Goal: Information Seeking & Learning: Check status

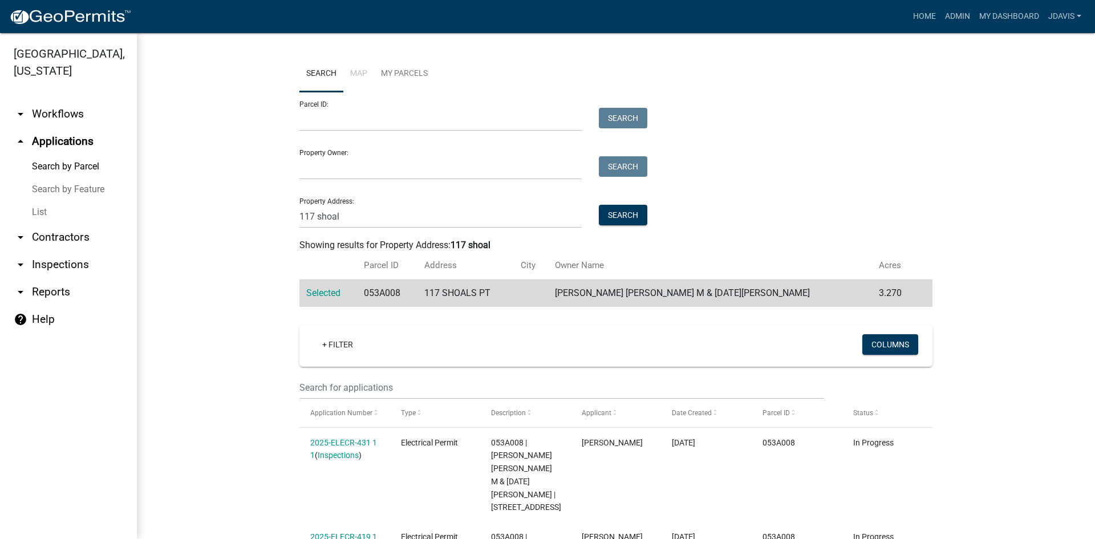
scroll to position [299, 0]
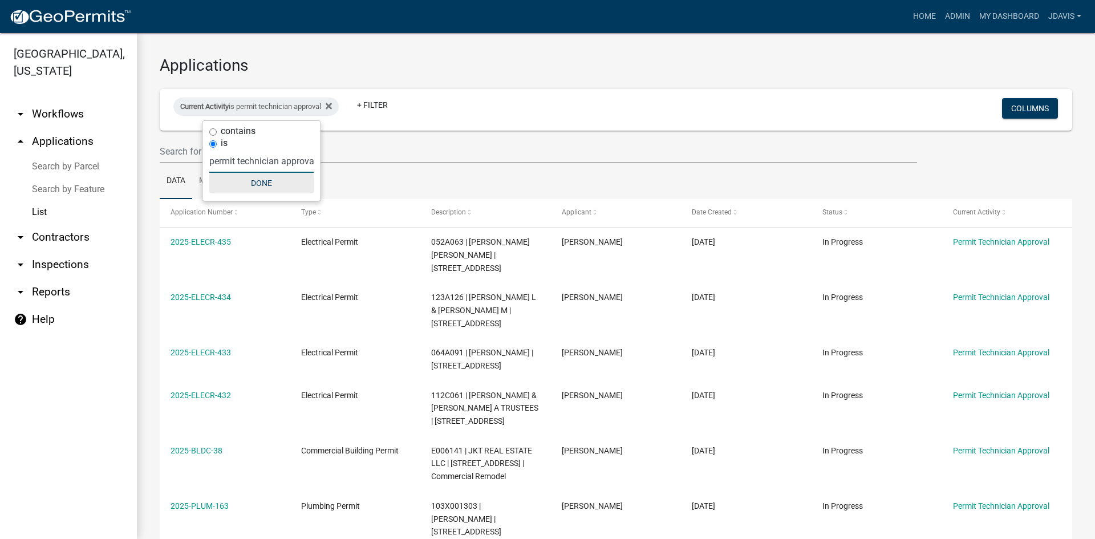
click at [270, 185] on button "Done" at bounding box center [261, 183] width 104 height 21
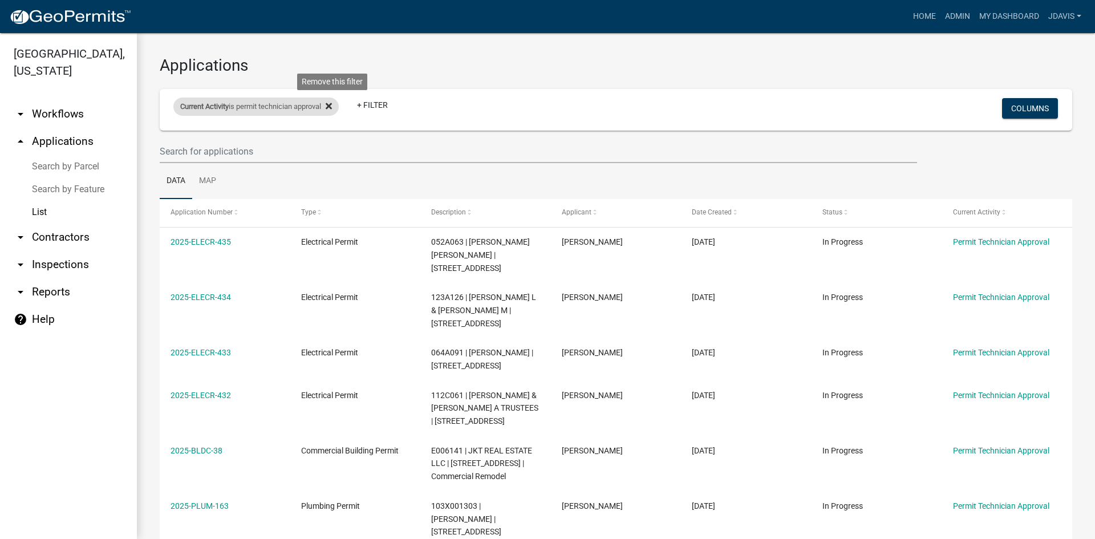
click at [332, 105] on icon at bounding box center [329, 106] width 6 height 6
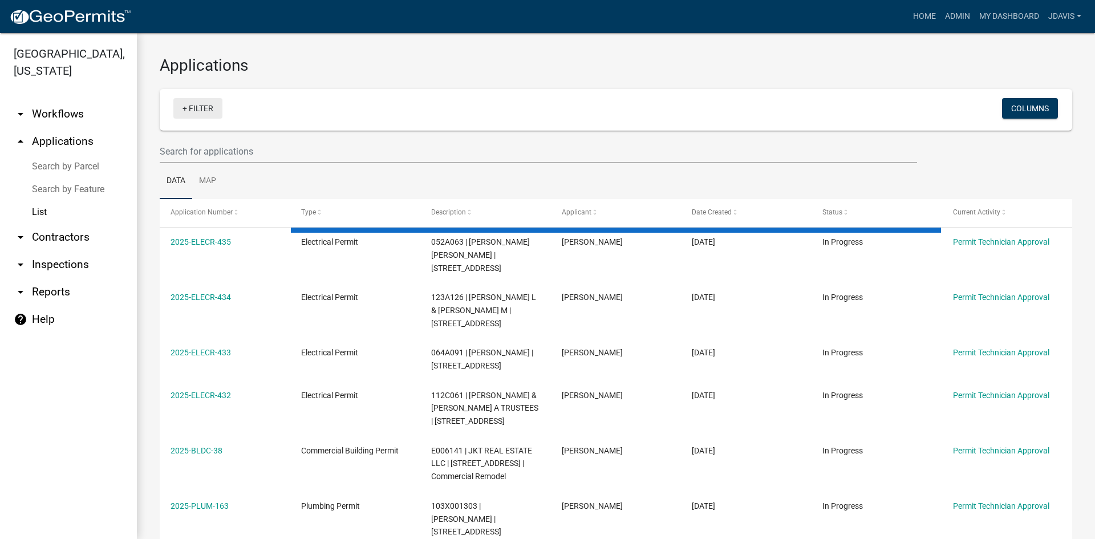
click at [184, 107] on link "+ Filter" at bounding box center [197, 108] width 49 height 21
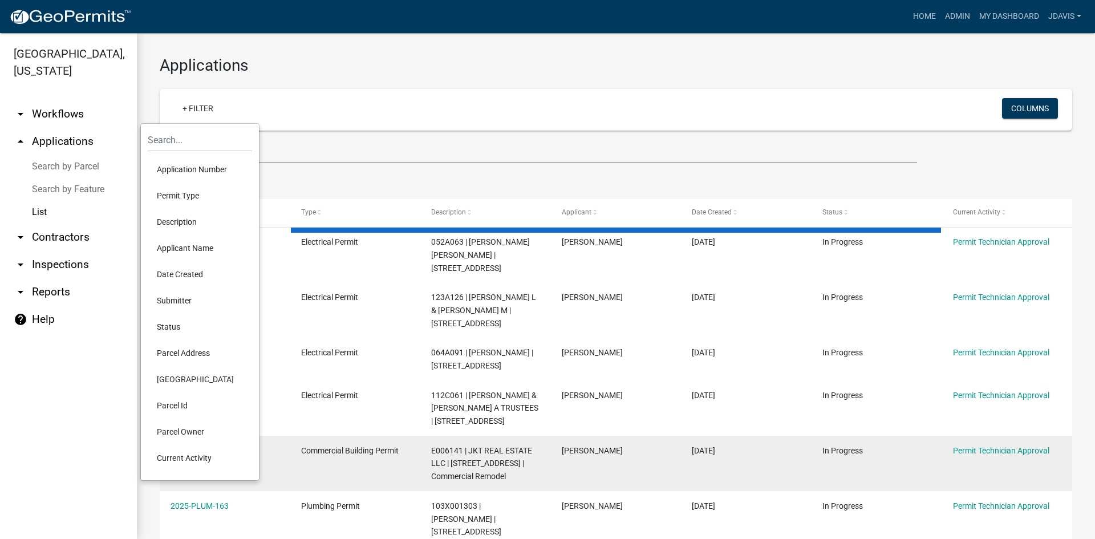
click at [209, 454] on li "Current Activity" at bounding box center [200, 458] width 104 height 26
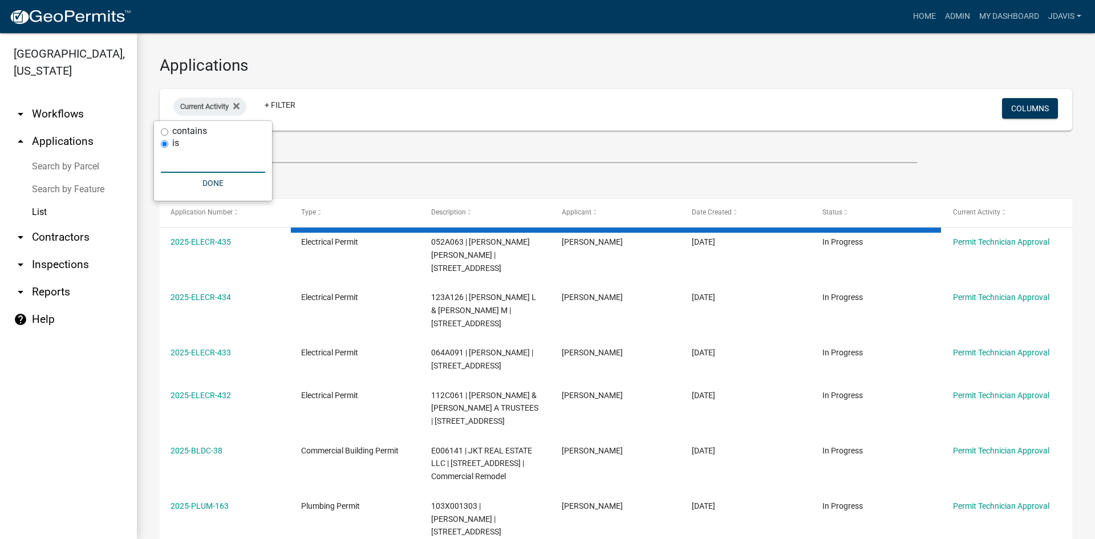
click at [209, 160] on input "text" at bounding box center [213, 160] width 104 height 23
type input "permit te"
select select "2: 50"
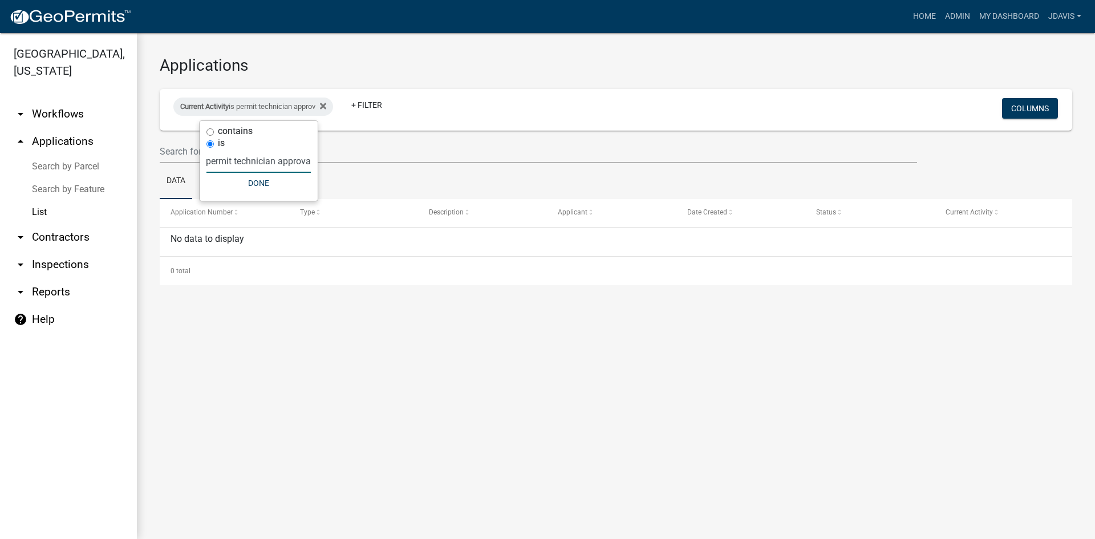
scroll to position [0, 7]
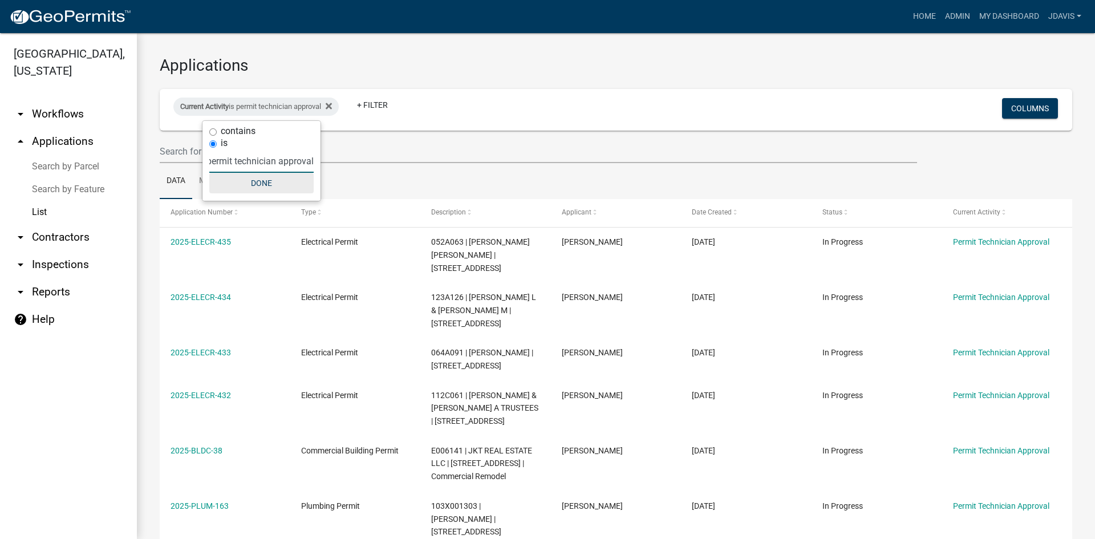
type input "permit technician approval"
click at [297, 177] on button "Done" at bounding box center [261, 183] width 104 height 21
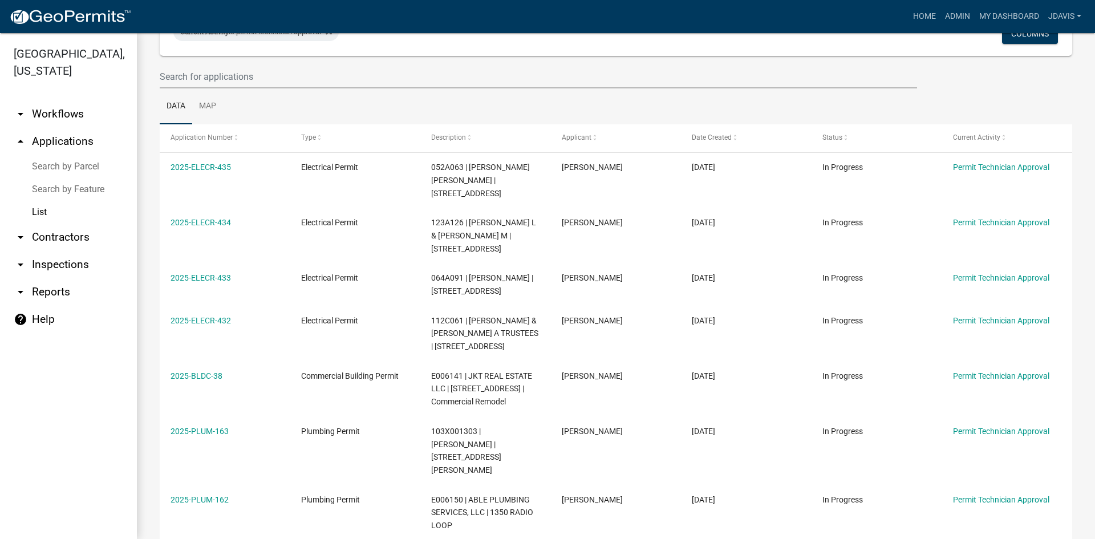
scroll to position [177, 0]
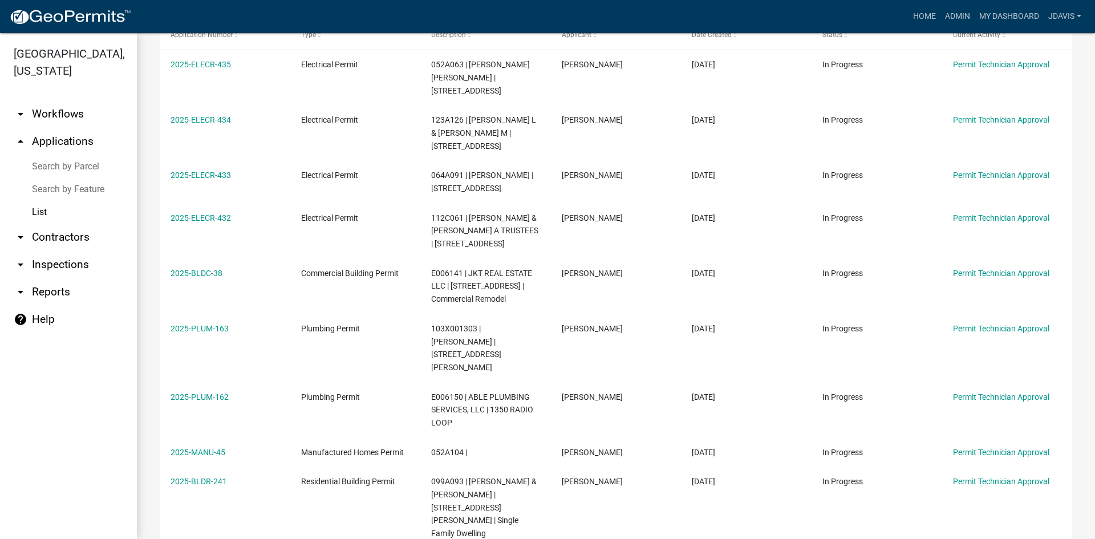
drag, startPoint x: 169, startPoint y: 244, endPoint x: 953, endPoint y: 550, distance: 842.2
click at [953, 539] on html "Internet Explorer does NOT work with GeoPermits. Get a new browser for more sec…" at bounding box center [547, 269] width 1095 height 539
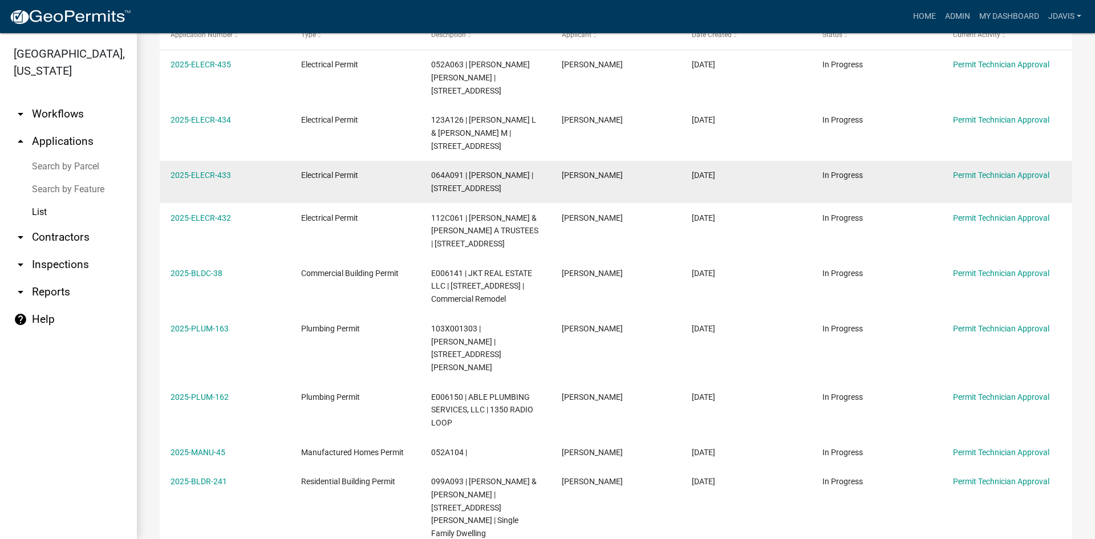
copy div "2025-ELECR-435 Electrical Permit 052A063 | WELDON JOSHUA DONALD | 667 Greensbor…"
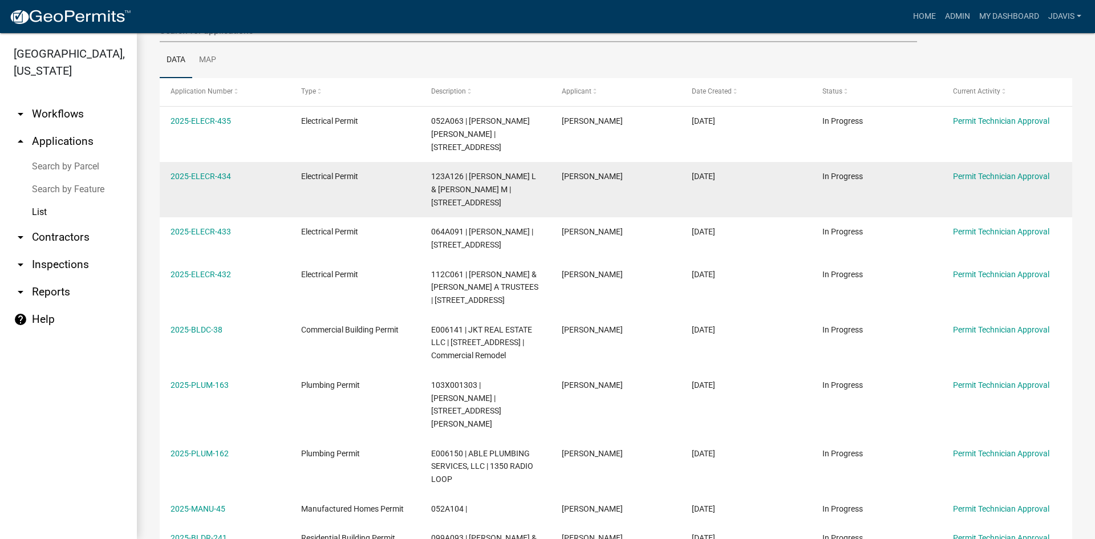
scroll to position [0, 0]
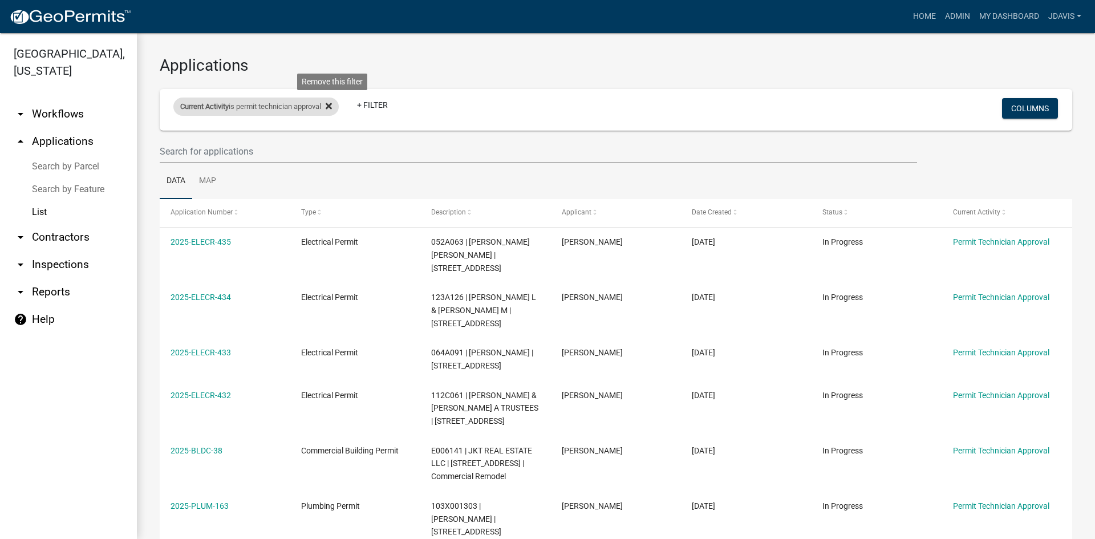
click at [332, 103] on icon at bounding box center [329, 106] width 6 height 9
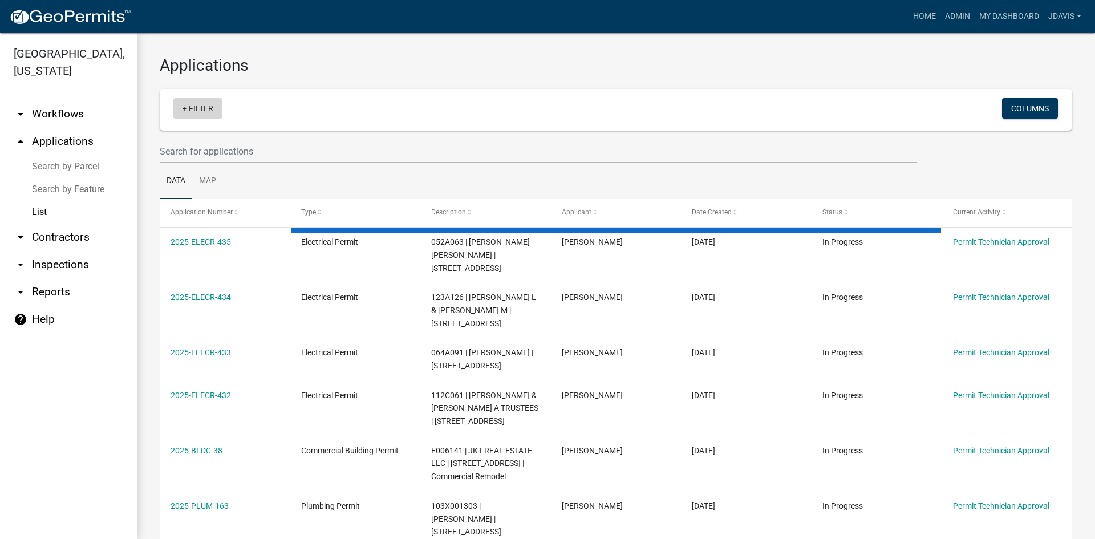
click at [186, 107] on link "+ Filter" at bounding box center [197, 108] width 49 height 21
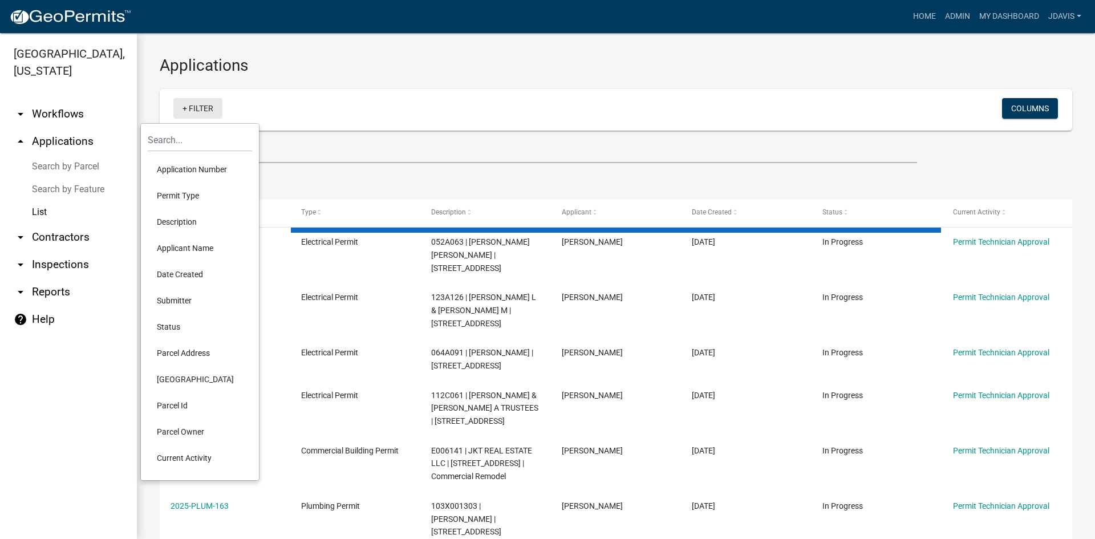
select select "2: 50"
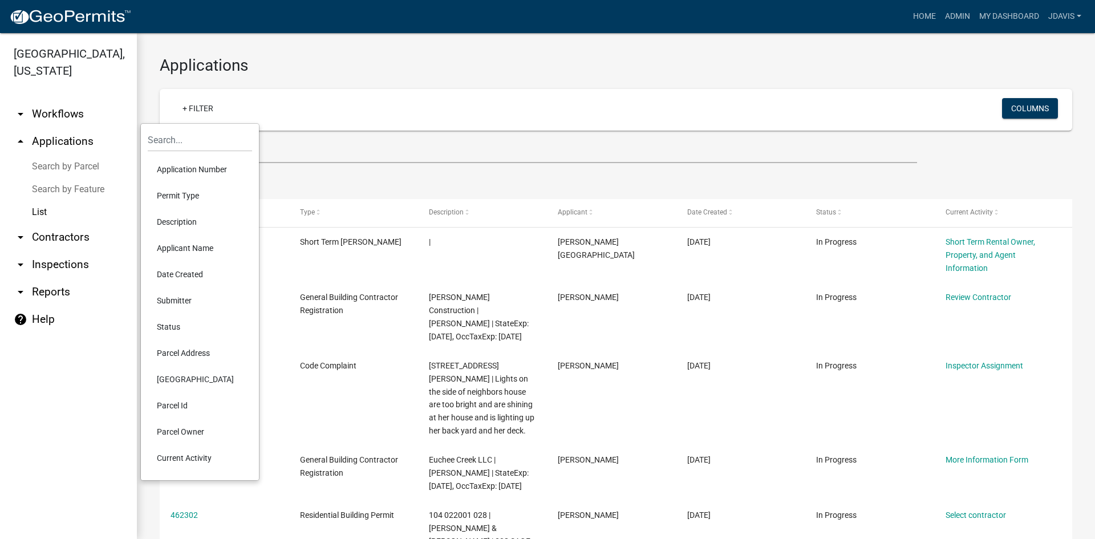
click at [188, 455] on li "Current Activity" at bounding box center [200, 458] width 104 height 26
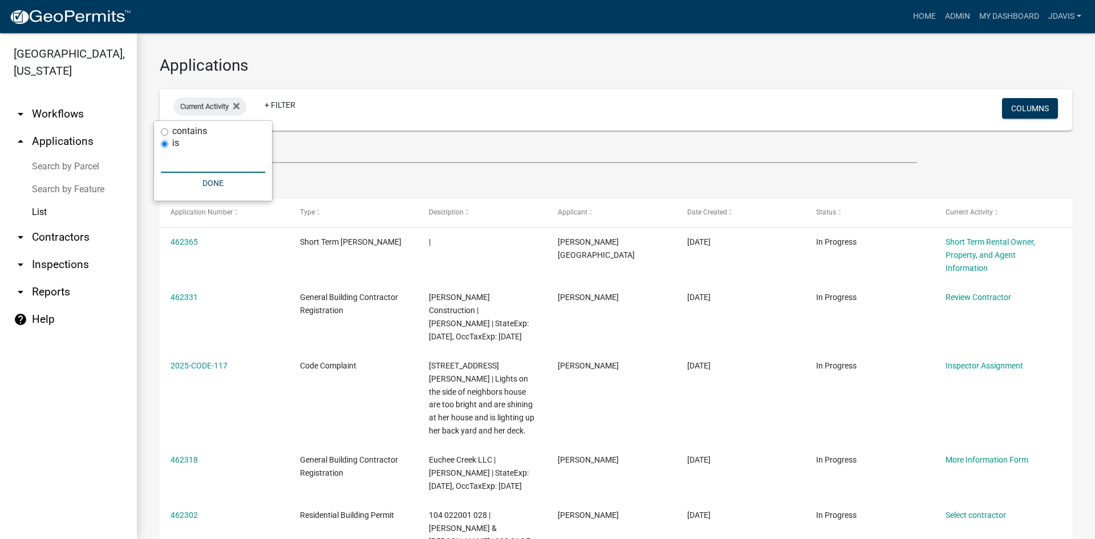
click at [207, 163] on input "text" at bounding box center [213, 160] width 104 height 23
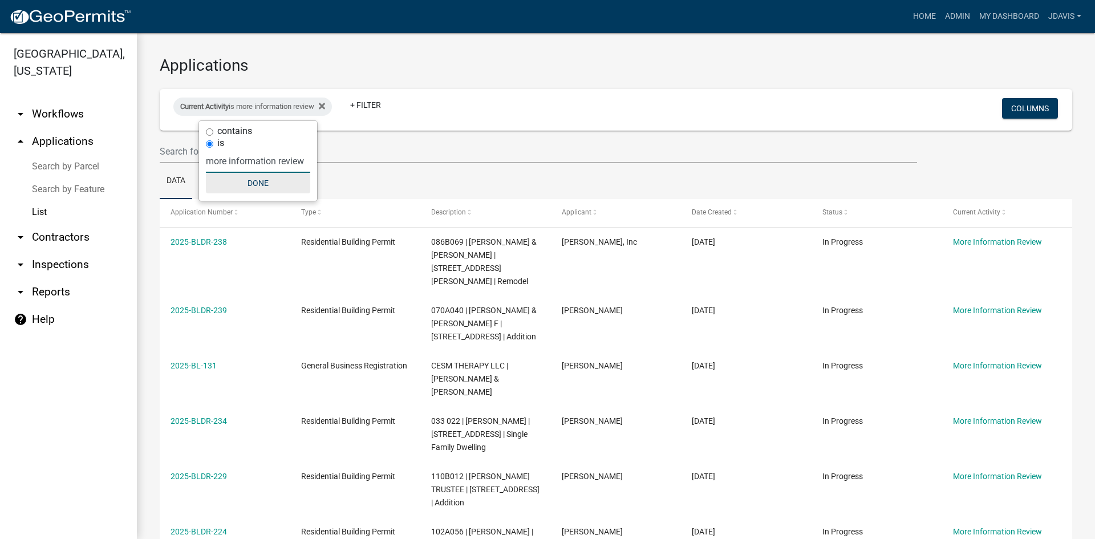
type input "more information review"
click at [246, 187] on button "Done" at bounding box center [258, 183] width 104 height 21
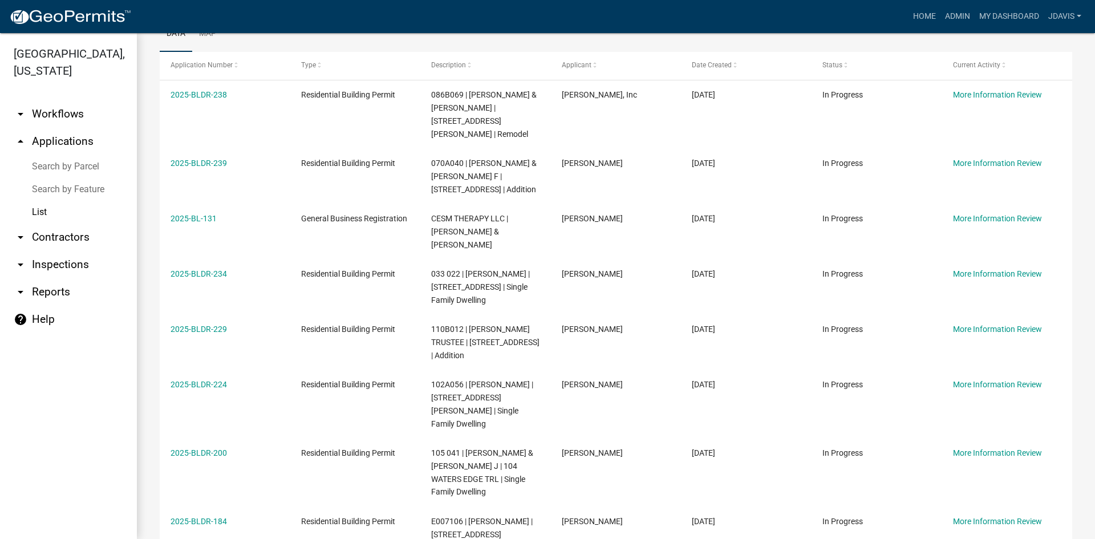
scroll to position [311, 0]
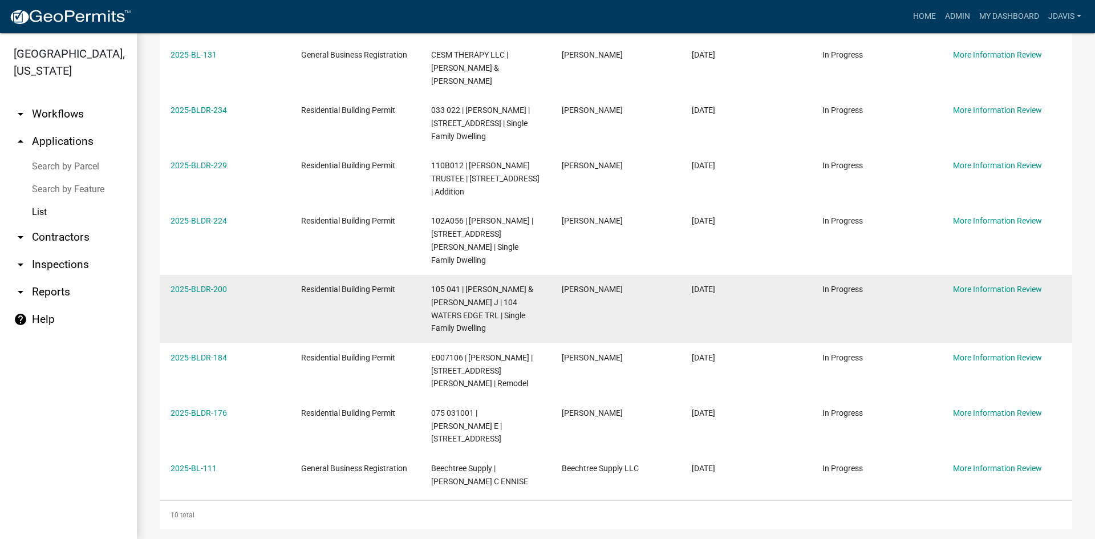
drag, startPoint x: 164, startPoint y: 245, endPoint x: 778, endPoint y: 324, distance: 618.9
click at [929, 539] on html "Internet Explorer does NOT work with GeoPermits. Get a new browser for more sec…" at bounding box center [547, 269] width 1095 height 539
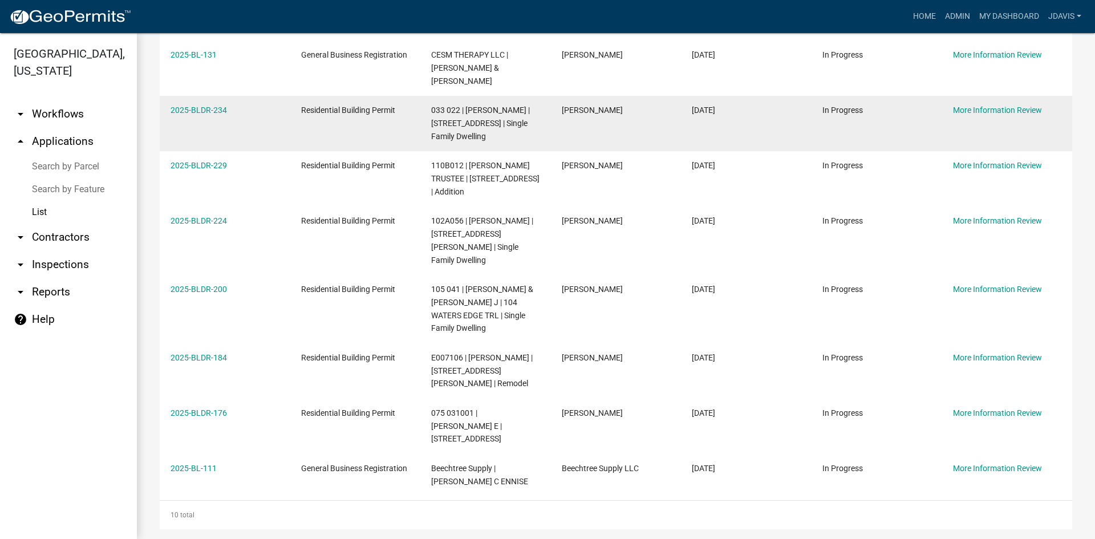
copy div "2025-BLDR-238 Residential Building Permit 086B069 | GUNNINGHAM BRIAN & TERRI | …"
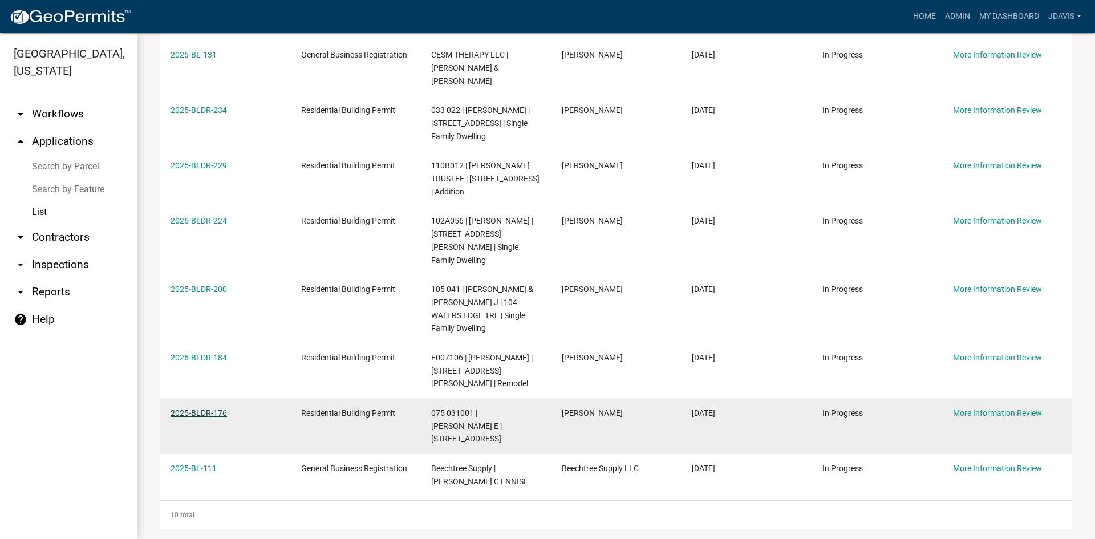
click at [192, 409] on link "2025-BLDR-176" at bounding box center [199, 413] width 56 height 9
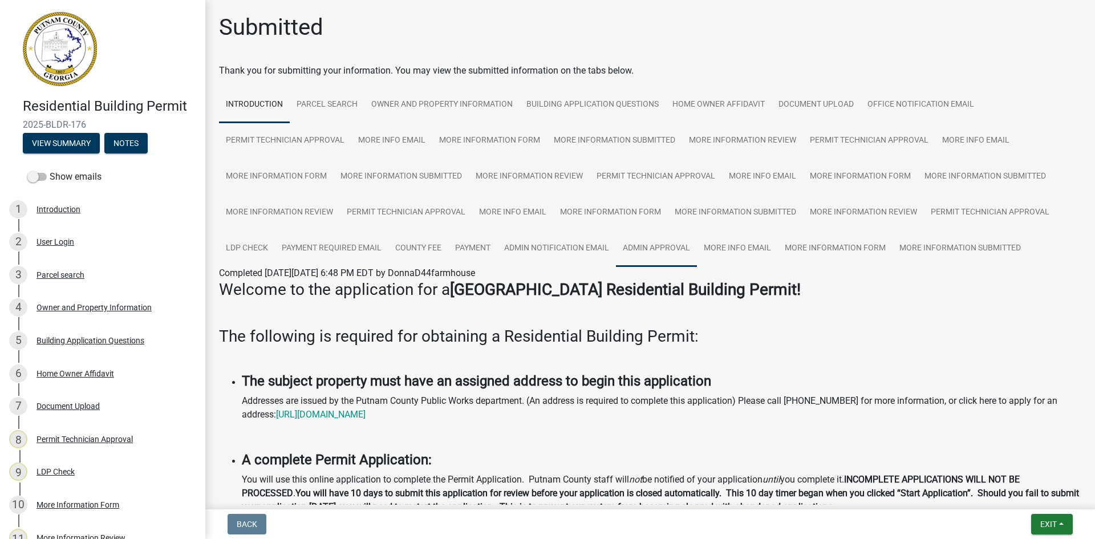
click at [685, 246] on link "Admin Approval" at bounding box center [656, 249] width 81 height 37
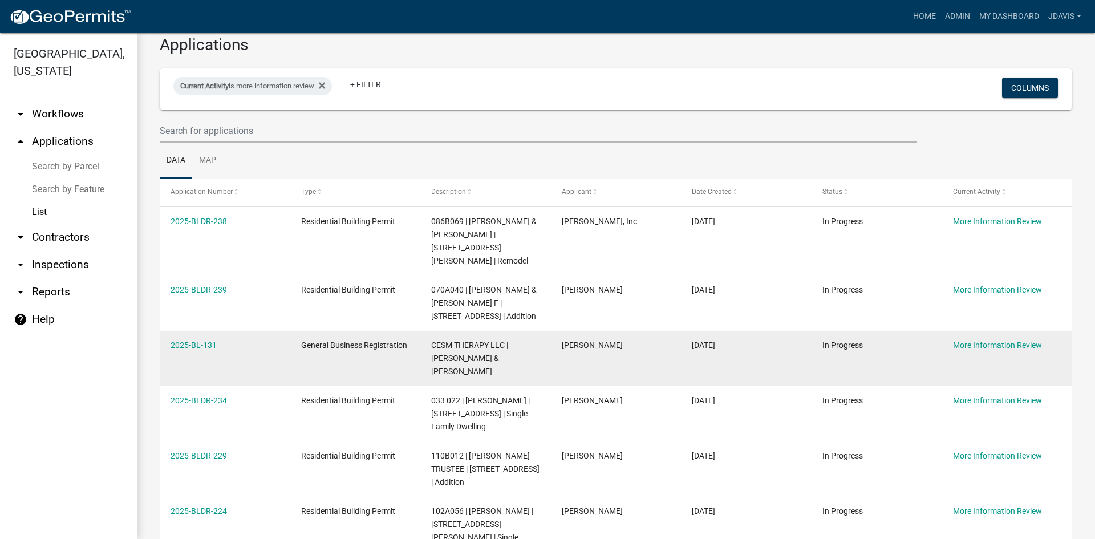
scroll to position [57, 0]
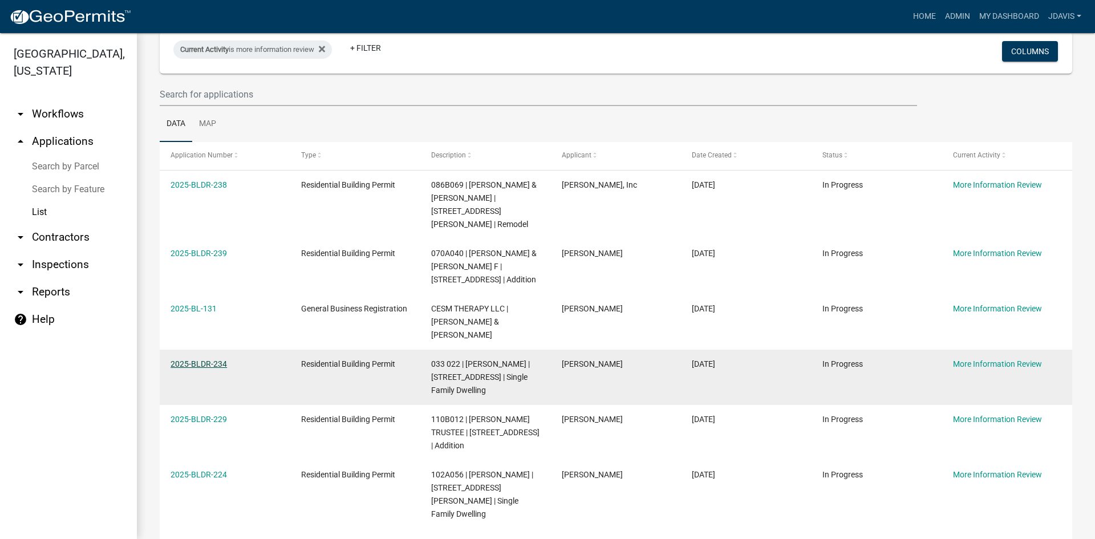
click at [204, 359] on link "2025-BLDR-234" at bounding box center [199, 363] width 56 height 9
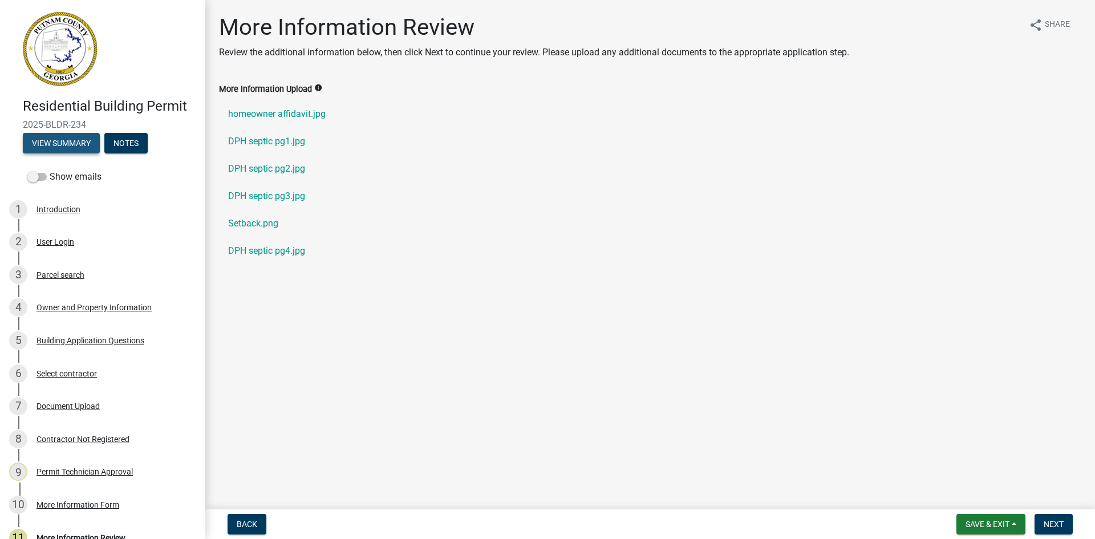
click at [71, 135] on button "View Summary" at bounding box center [61, 143] width 77 height 21
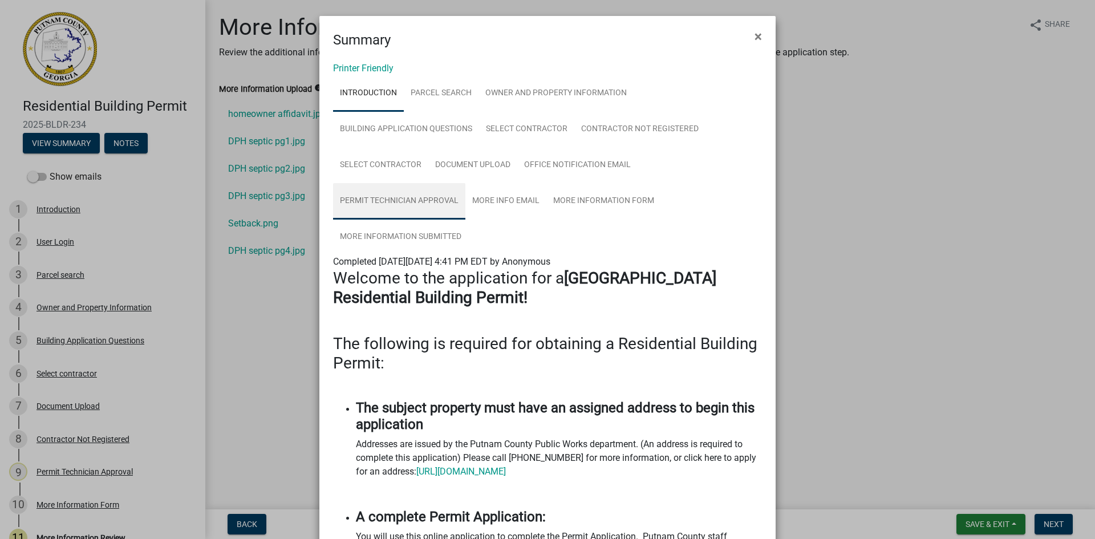
click at [405, 193] on link "Permit Technician Approval" at bounding box center [399, 201] width 132 height 37
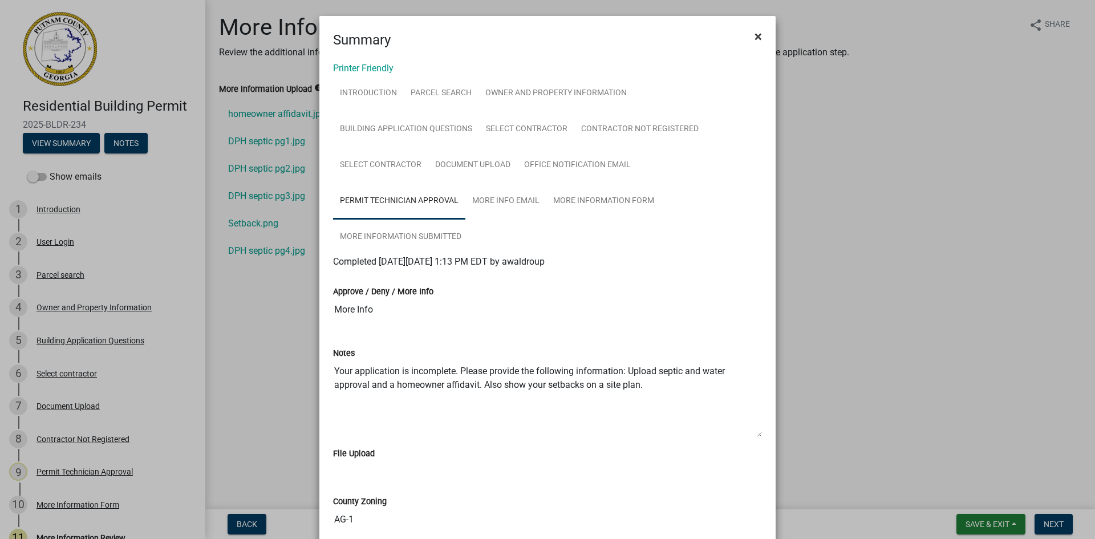
click at [757, 38] on span "×" at bounding box center [758, 37] width 7 height 16
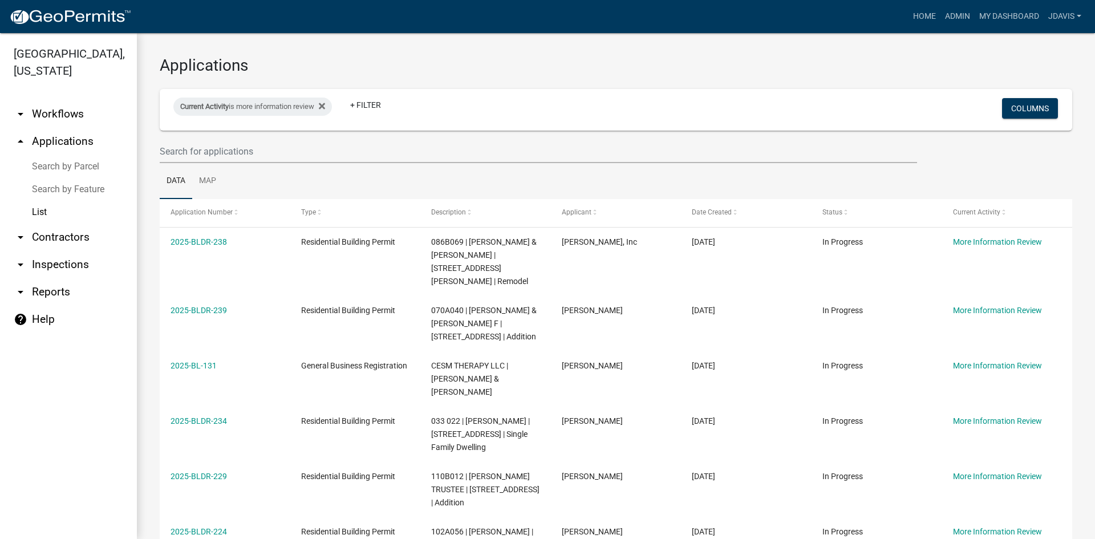
click at [85, 171] on link "Search by Parcel" at bounding box center [68, 166] width 137 height 23
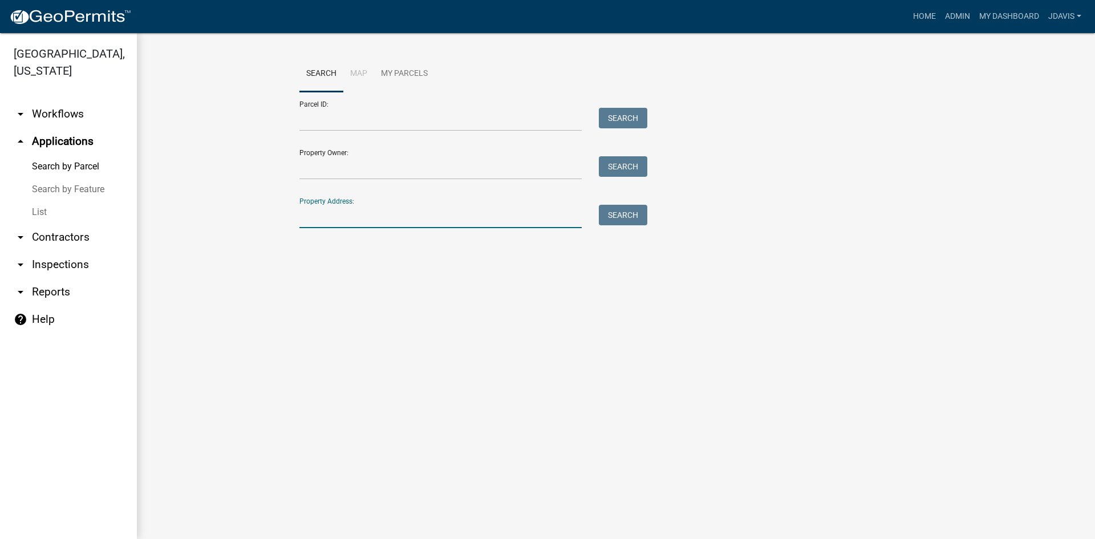
click at [365, 219] on input "Property Address:" at bounding box center [441, 216] width 282 height 23
drag, startPoint x: 362, startPoint y: 218, endPoint x: 224, endPoint y: 230, distance: 138.0
click at [232, 228] on wm-workflow-application-search-view "Search Map My Parcels Parcel ID: Search Property Owner: Search Property Address…" at bounding box center [616, 165] width 913 height 219
type input "948 madi"
click at [43, 205] on link "List" at bounding box center [68, 212] width 137 height 23
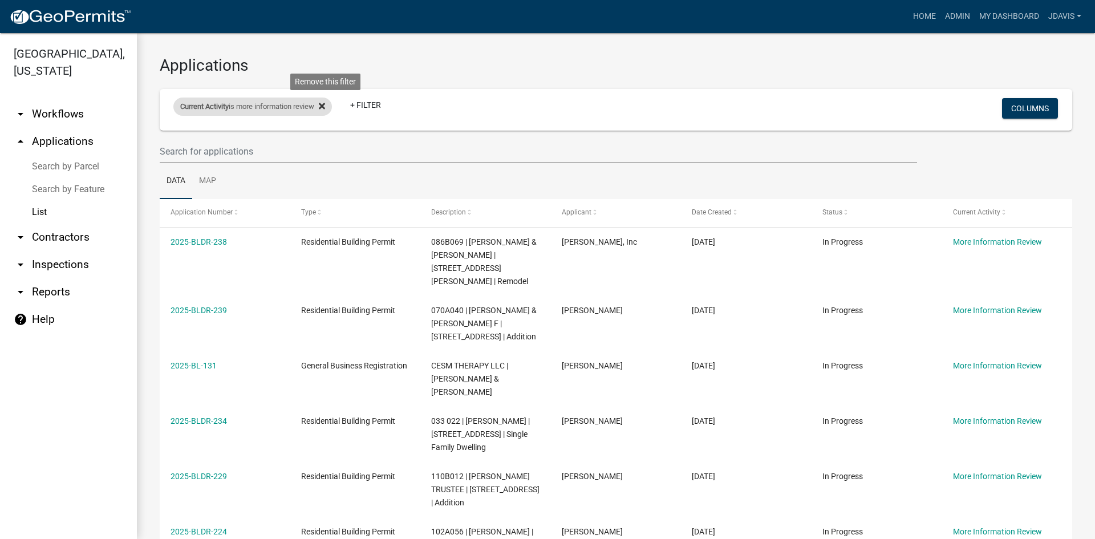
click at [325, 104] on icon at bounding box center [322, 106] width 6 height 6
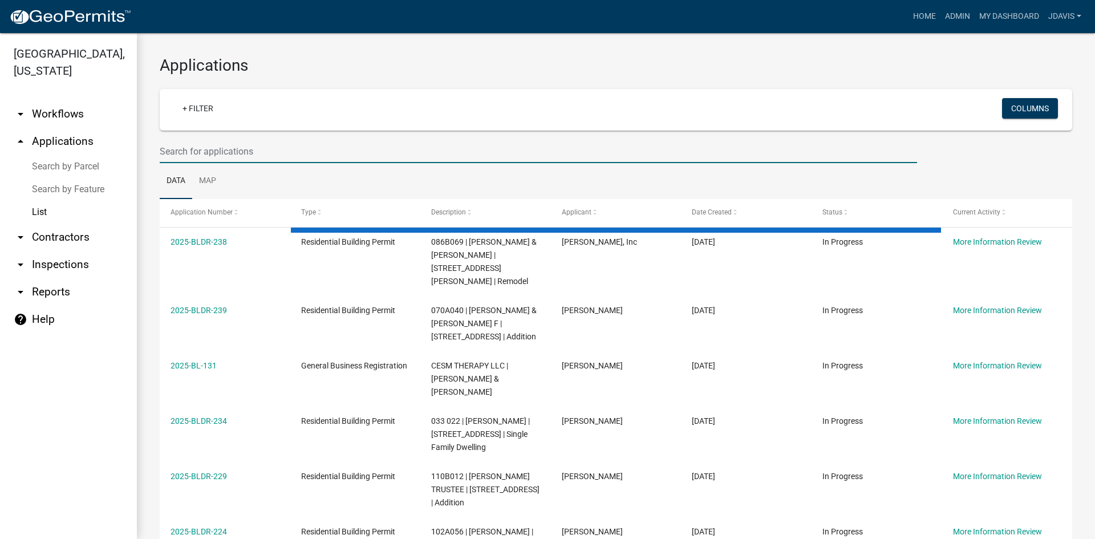
click at [246, 152] on input "text" at bounding box center [539, 151] width 758 height 23
type input "9"
select select "2: 50"
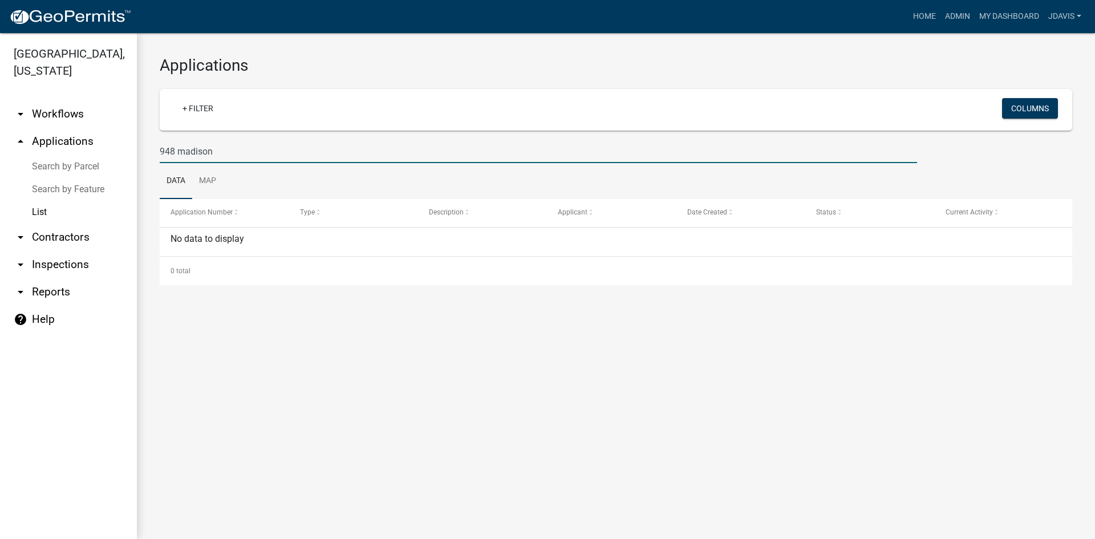
drag, startPoint x: 226, startPoint y: 153, endPoint x: 191, endPoint y: 160, distance: 35.6
click at [191, 160] on input "948 madison" at bounding box center [539, 151] width 758 height 23
type input "948"
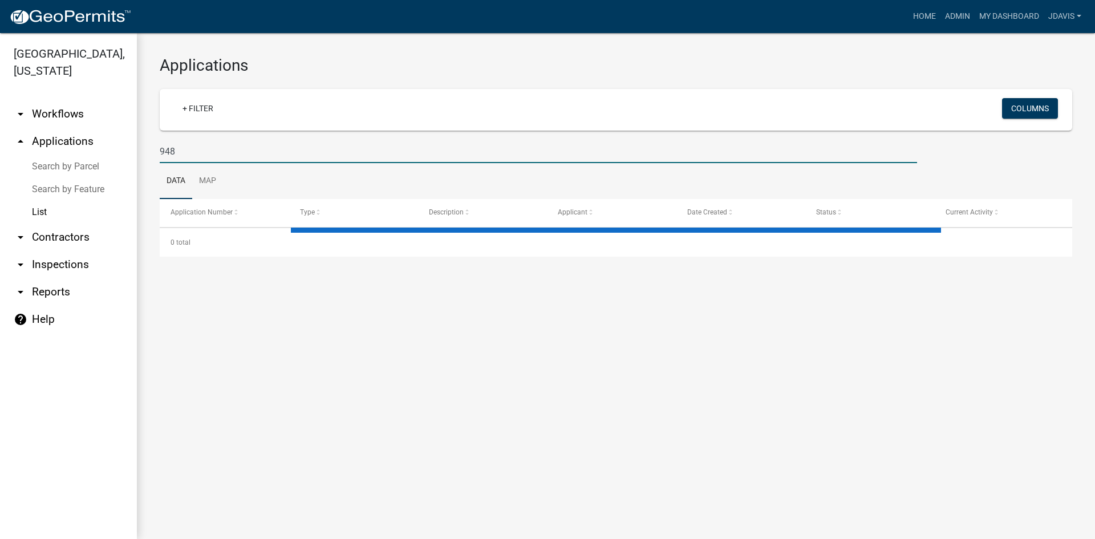
select select "2: 50"
